Goal: Task Accomplishment & Management: Manage account settings

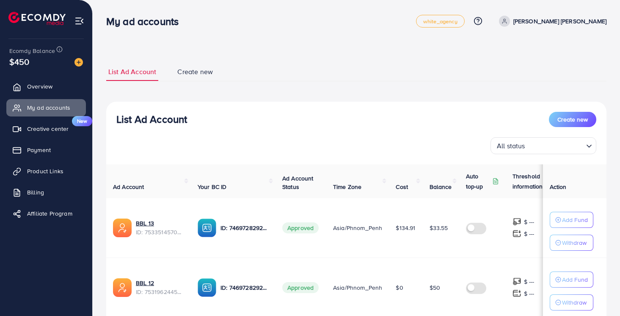
scroll to position [480, 0]
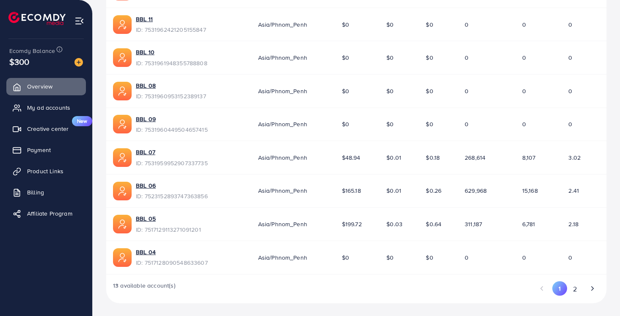
scroll to position [233, 0]
